Goal: Navigation & Orientation: Find specific page/section

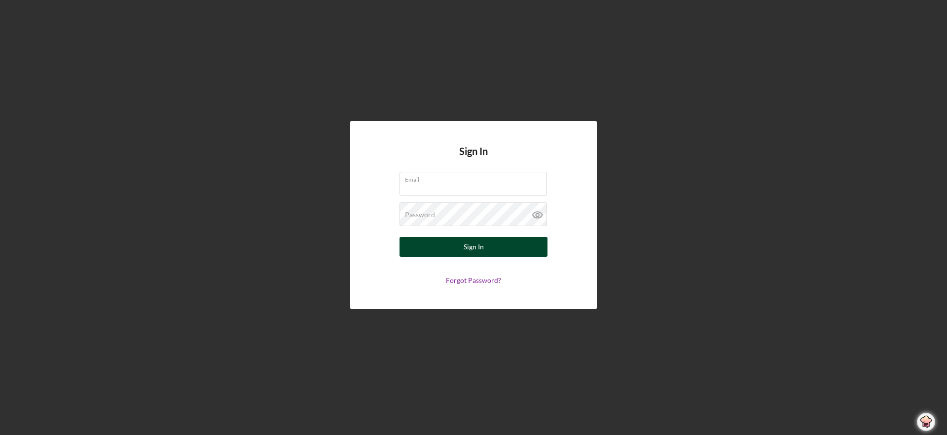
type input "Rainbow Station Daycare & PreschoolGraNNi"
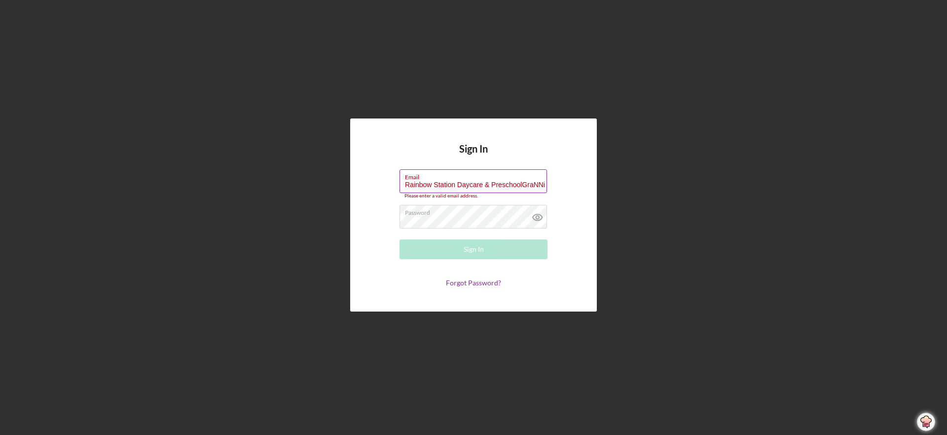
click at [545, 183] on input "Rainbow Station Daycare & PreschoolGraNNi" at bounding box center [473, 181] width 147 height 24
